Goal: Information Seeking & Learning: Learn about a topic

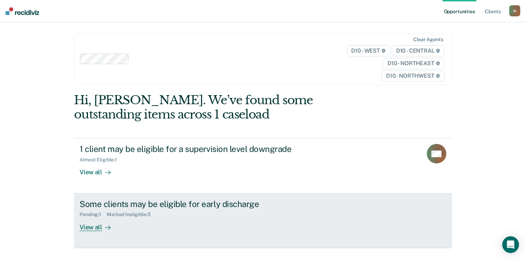
click at [162, 205] on div "Some clients may be eligible for early discharge" at bounding box center [202, 204] width 245 height 10
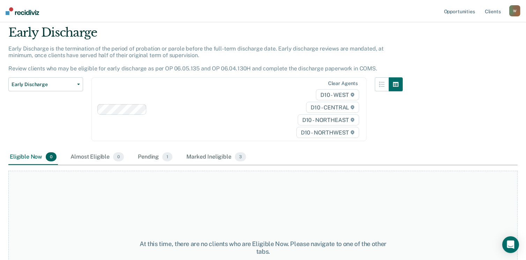
scroll to position [35, 0]
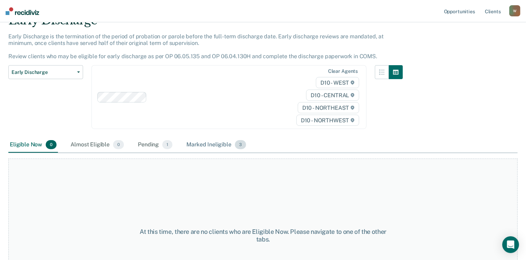
click at [207, 144] on div "Marked Ineligible 3" at bounding box center [216, 145] width 62 height 15
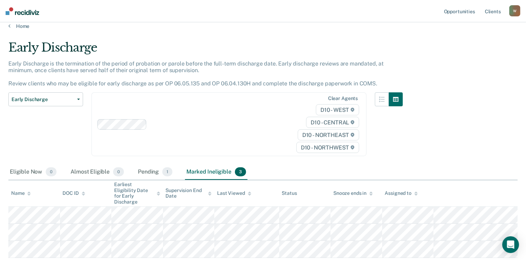
scroll to position [0, 0]
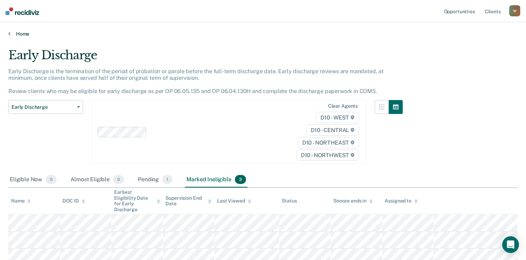
click at [10, 32] on link "Home" at bounding box center [262, 34] width 509 height 6
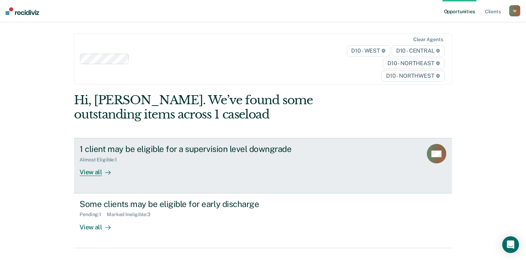
click at [118, 148] on div "1 client may be eligible for a supervision level downgrade" at bounding box center [202, 149] width 245 height 10
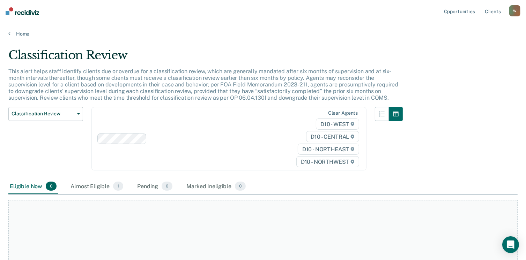
scroll to position [35, 0]
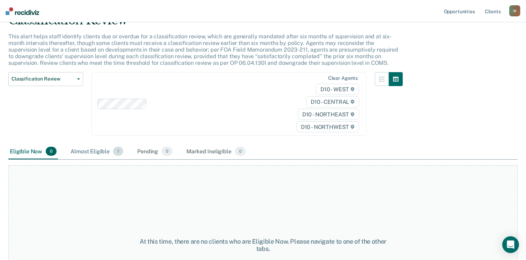
click at [98, 151] on div "Almost Eligible 1" at bounding box center [96, 151] width 55 height 15
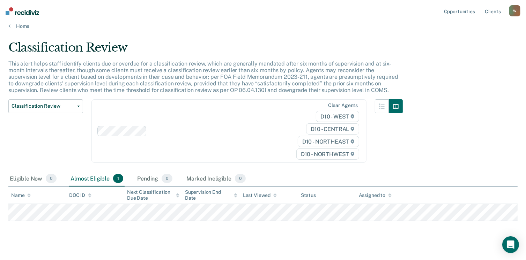
scroll to position [0, 0]
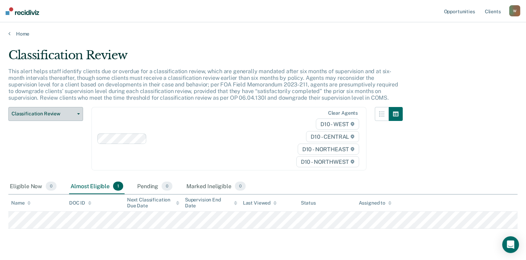
click at [77, 112] on button "Classification Review" at bounding box center [45, 114] width 75 height 14
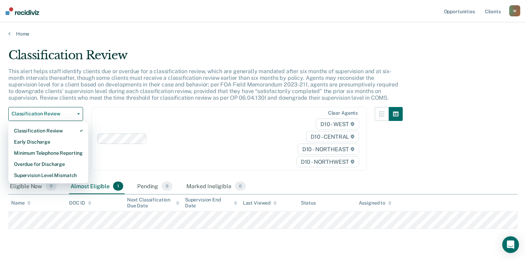
click at [94, 84] on p "This alert helps staff identify clients due or overdue for a classification rev…" at bounding box center [203, 85] width 390 height 34
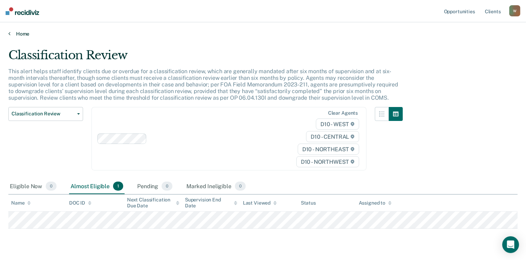
click at [10, 32] on link "Home" at bounding box center [262, 34] width 509 height 6
